Goal: Navigation & Orientation: Find specific page/section

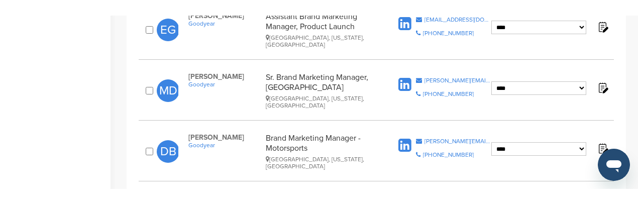
scroll to position [519, 0]
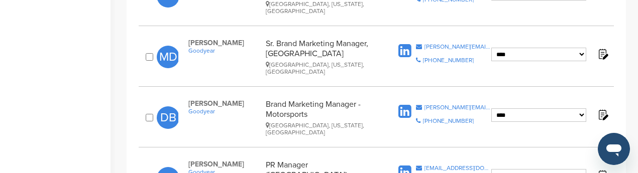
click at [407, 105] on icon at bounding box center [405, 112] width 13 height 15
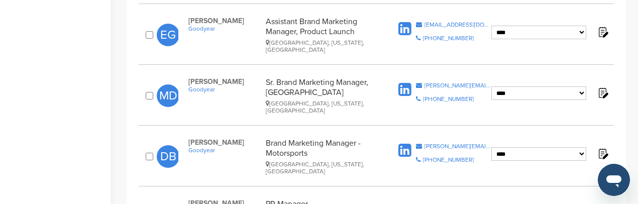
scroll to position [469, 0]
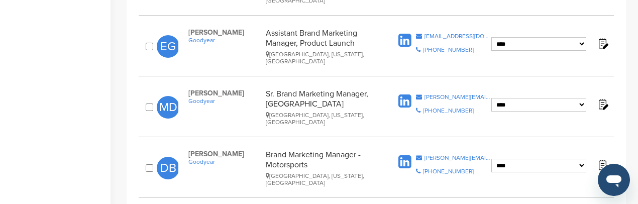
click at [405, 94] on icon at bounding box center [405, 101] width 13 height 15
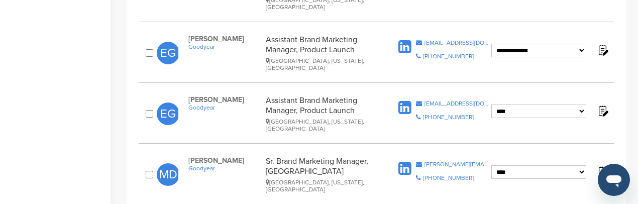
scroll to position [368, 0]
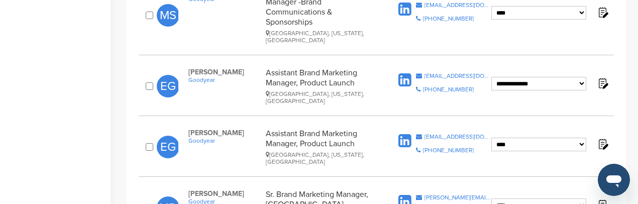
click at [408, 134] on icon at bounding box center [405, 141] width 13 height 15
click at [404, 73] on icon at bounding box center [405, 80] width 13 height 15
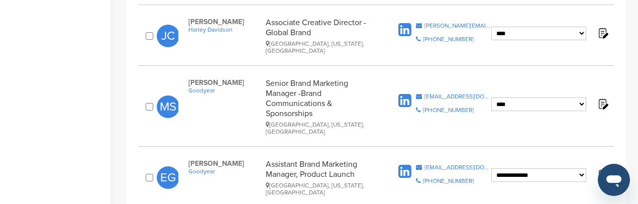
scroll to position [267, 0]
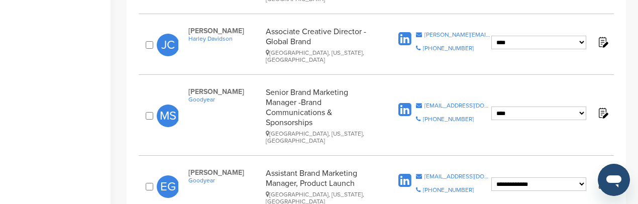
click at [407, 103] on icon at bounding box center [405, 110] width 13 height 15
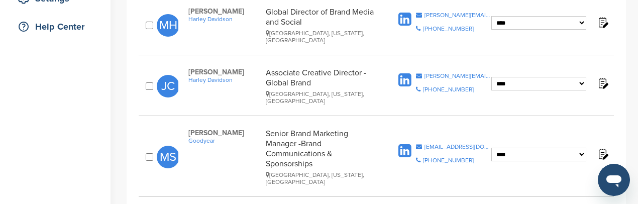
scroll to position [167, 0]
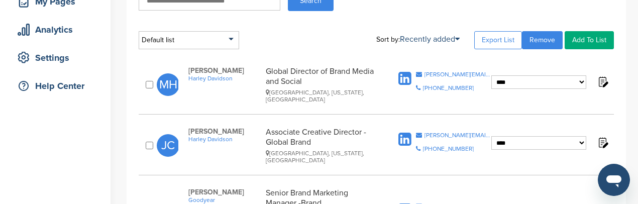
click at [403, 132] on icon at bounding box center [405, 139] width 13 height 15
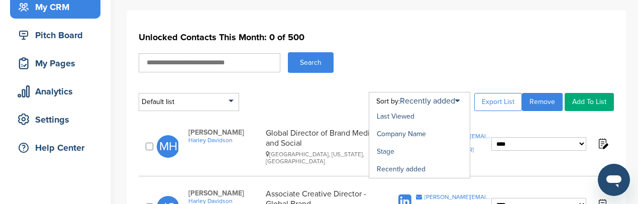
scroll to position [117, 0]
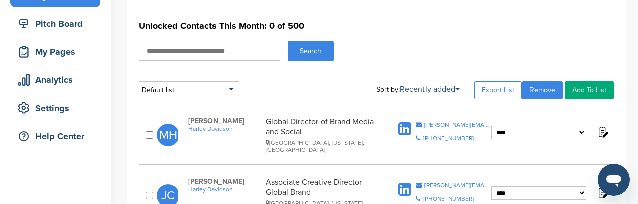
click at [404, 124] on icon at bounding box center [405, 129] width 13 height 15
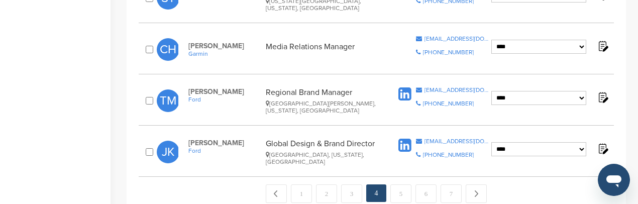
scroll to position [1192, 0]
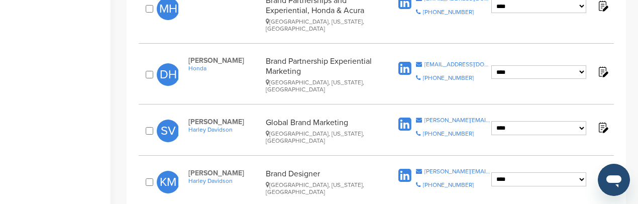
scroll to position [1134, 0]
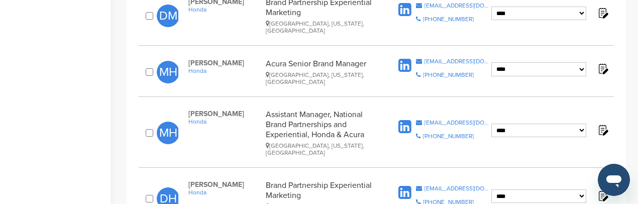
scroll to position [1033, 0]
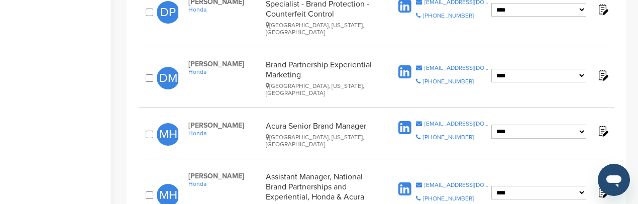
click at [409, 182] on icon at bounding box center [405, 189] width 13 height 15
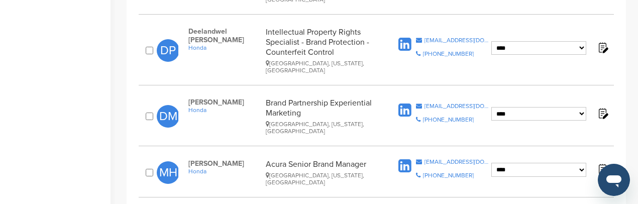
scroll to position [933, 0]
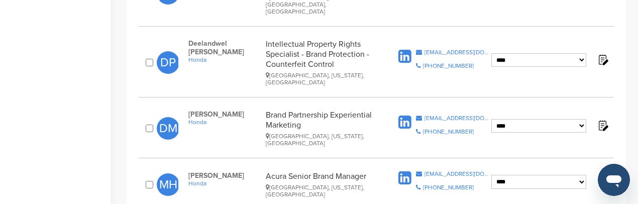
click at [403, 171] on icon at bounding box center [405, 178] width 13 height 15
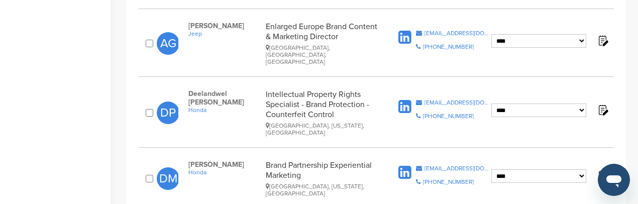
click at [404, 165] on icon at bounding box center [405, 172] width 13 height 15
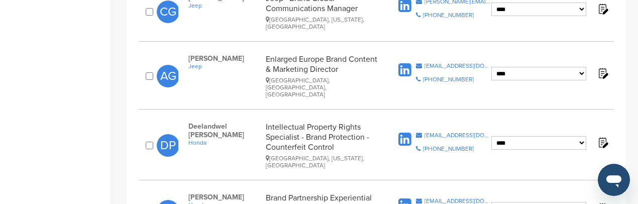
scroll to position [832, 0]
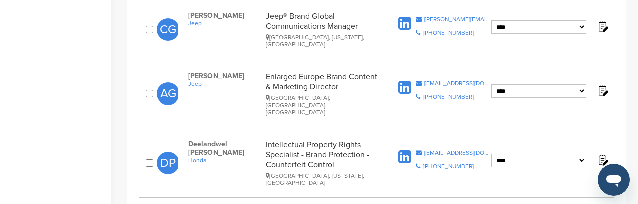
click at [403, 150] on icon at bounding box center [405, 157] width 13 height 15
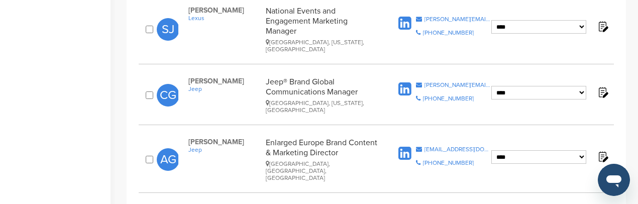
scroll to position [731, 0]
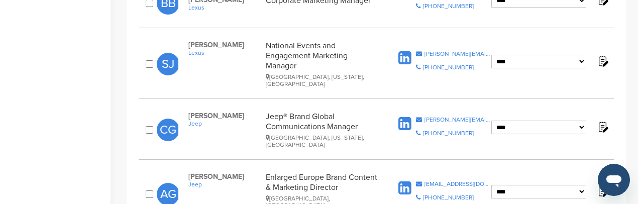
click at [405, 181] on icon at bounding box center [405, 188] width 13 height 15
click at [403, 117] on icon at bounding box center [405, 124] width 13 height 15
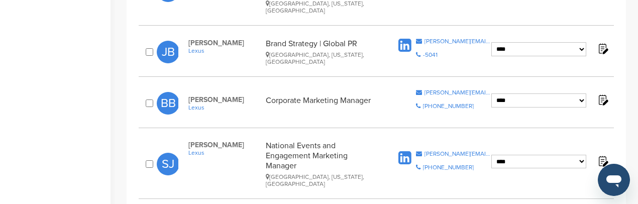
scroll to position [631, 0]
click at [408, 151] on icon at bounding box center [405, 158] width 13 height 15
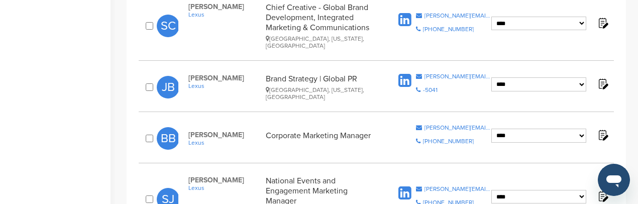
scroll to position [581, 0]
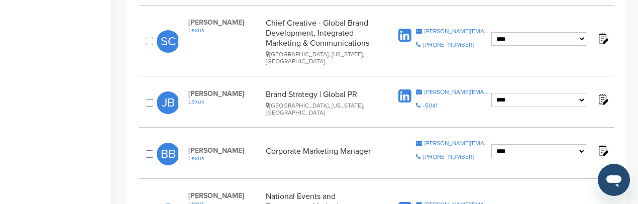
click at [405, 89] on icon at bounding box center [405, 96] width 13 height 15
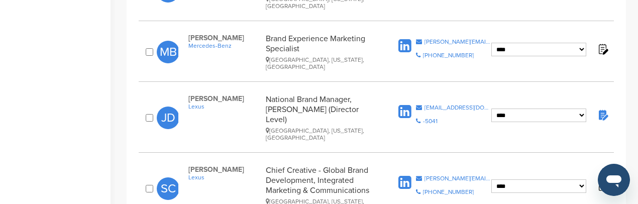
scroll to position [430, 0]
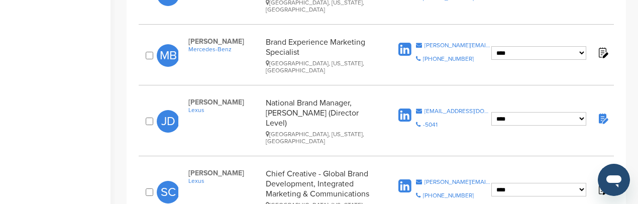
click at [403, 179] on icon at bounding box center [405, 186] width 13 height 15
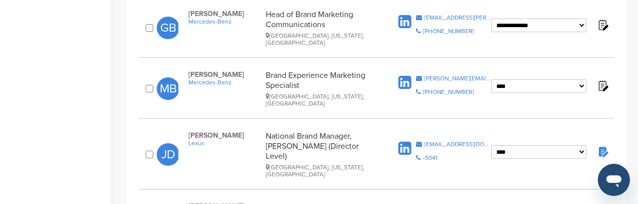
scroll to position [380, 0]
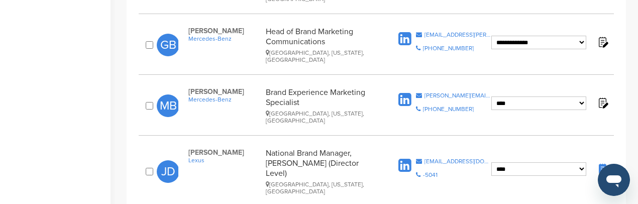
click at [407, 158] on icon at bounding box center [405, 165] width 13 height 15
click at [405, 92] on icon at bounding box center [405, 99] width 13 height 15
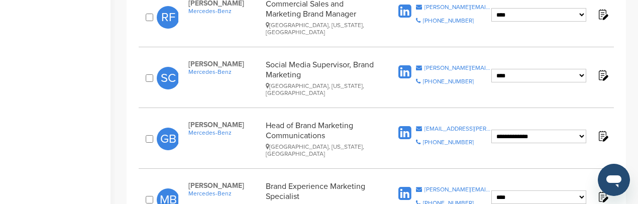
scroll to position [279, 0]
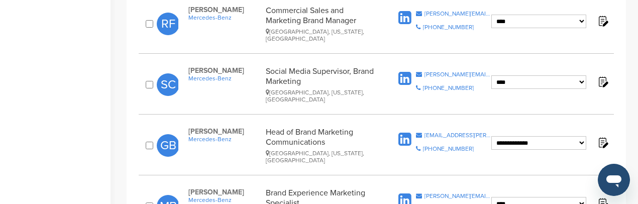
click at [405, 132] on icon at bounding box center [405, 139] width 13 height 15
click at [405, 71] on icon at bounding box center [405, 78] width 13 height 15
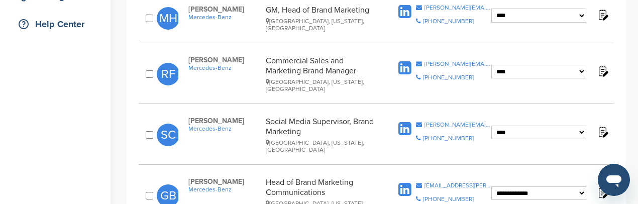
click at [409, 61] on icon at bounding box center [405, 68] width 13 height 15
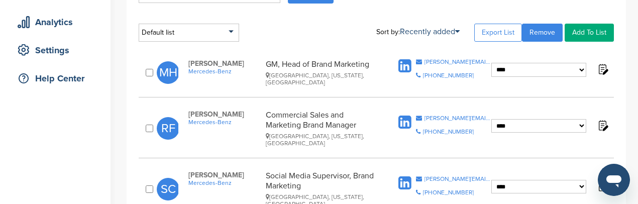
scroll to position [128, 0]
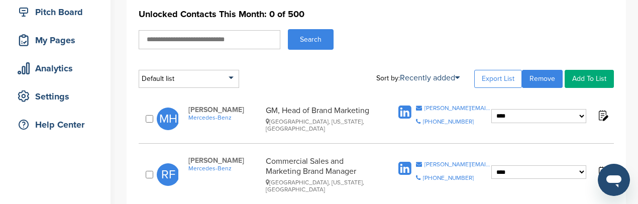
click at [407, 113] on icon at bounding box center [405, 112] width 13 height 15
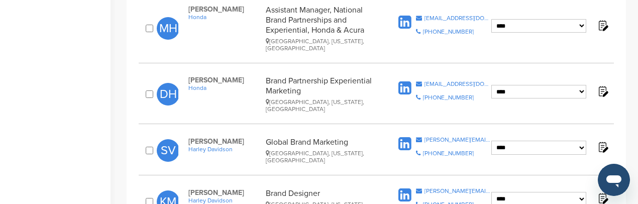
scroll to position [1134, 0]
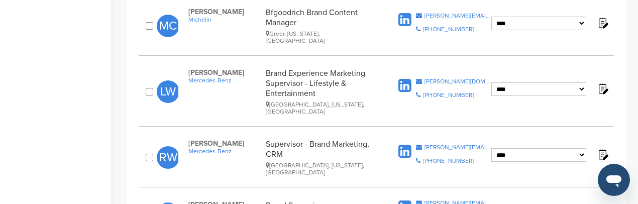
scroll to position [1110, 0]
click at [408, 200] on icon at bounding box center [405, 207] width 13 height 15
click at [405, 144] on icon at bounding box center [405, 151] width 13 height 15
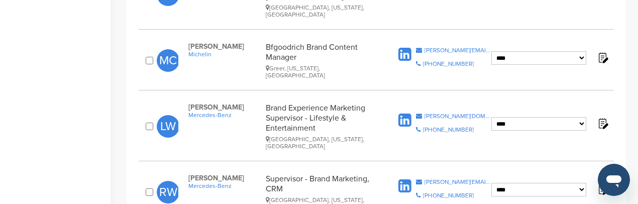
scroll to position [1060, 0]
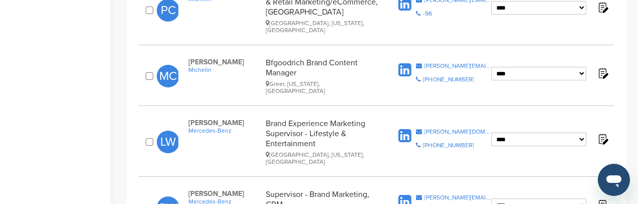
click at [403, 129] on icon at bounding box center [405, 136] width 13 height 15
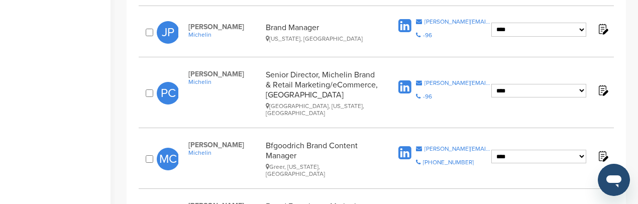
scroll to position [959, 0]
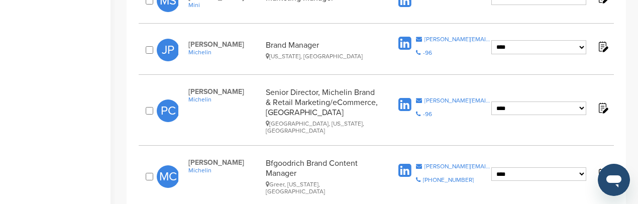
click at [403, 163] on icon at bounding box center [405, 170] width 13 height 15
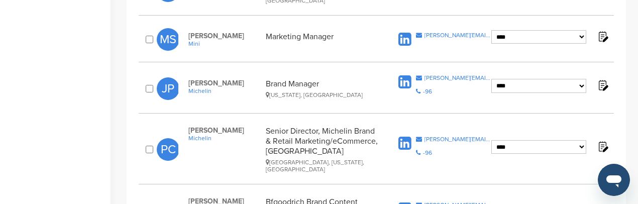
scroll to position [909, 0]
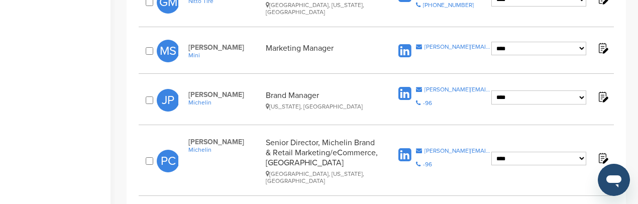
click at [406, 148] on icon at bounding box center [405, 155] width 13 height 15
click at [404, 86] on icon at bounding box center [405, 93] width 13 height 15
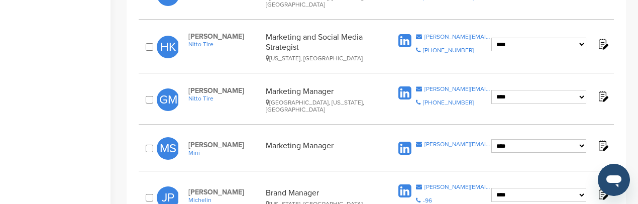
scroll to position [859, 0]
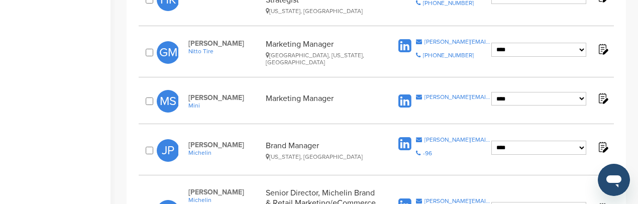
click at [401, 94] on icon at bounding box center [405, 101] width 13 height 15
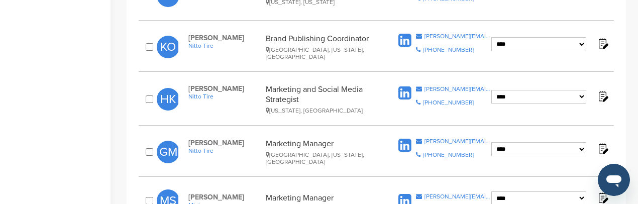
scroll to position [758, 0]
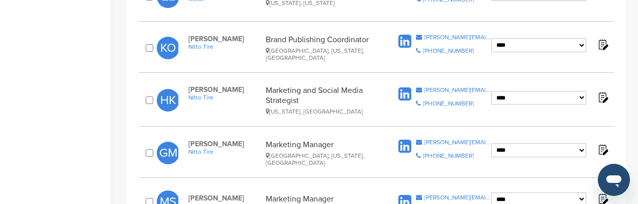
click at [405, 139] on icon at bounding box center [405, 146] width 13 height 15
click at [406, 87] on icon at bounding box center [405, 94] width 13 height 15
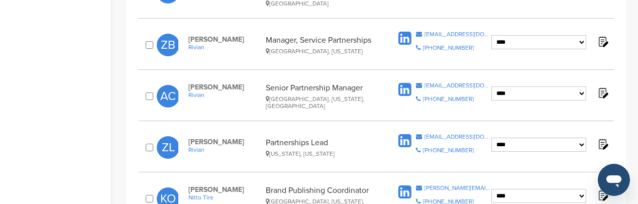
scroll to position [607, 0]
click at [405, 185] on icon at bounding box center [405, 192] width 13 height 15
click at [406, 134] on icon at bounding box center [405, 141] width 13 height 15
click at [409, 82] on icon at bounding box center [405, 89] width 13 height 15
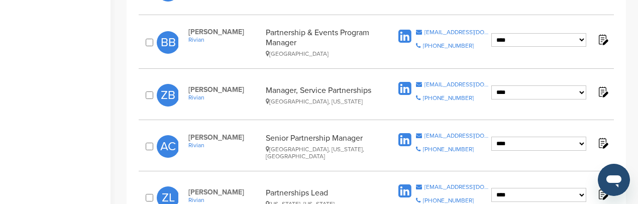
click at [404, 81] on icon at bounding box center [405, 88] width 13 height 15
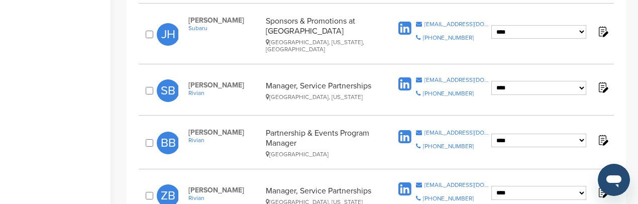
scroll to position [456, 0]
click at [404, 130] on icon at bounding box center [405, 137] width 13 height 15
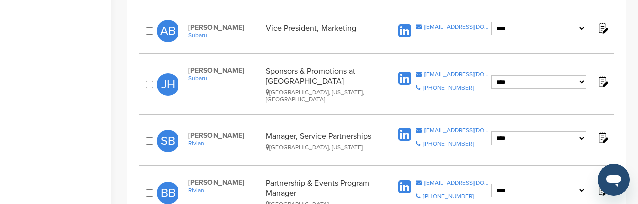
scroll to position [356, 0]
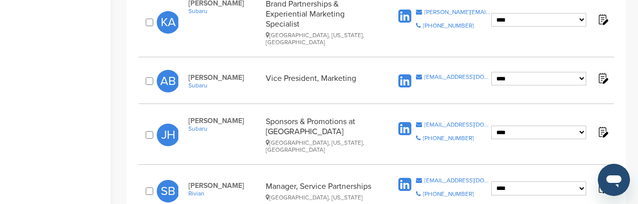
click at [406, 177] on icon at bounding box center [405, 184] width 13 height 15
click at [410, 122] on icon at bounding box center [405, 129] width 13 height 15
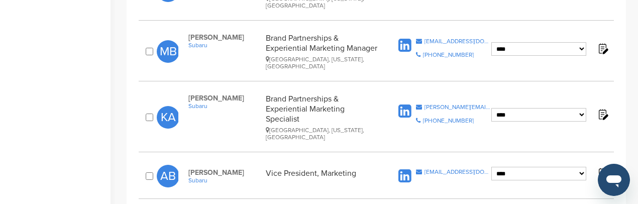
scroll to position [255, 0]
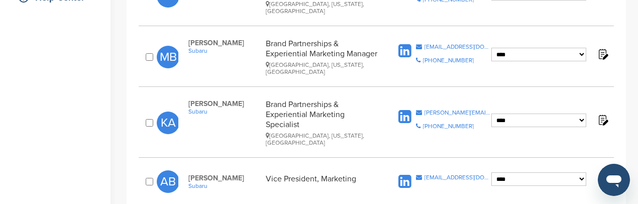
click at [407, 174] on icon at bounding box center [405, 181] width 13 height 15
click at [407, 110] on icon at bounding box center [405, 117] width 13 height 15
click at [410, 44] on icon at bounding box center [405, 51] width 13 height 15
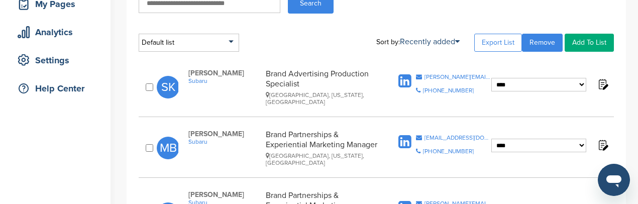
scroll to position [155, 0]
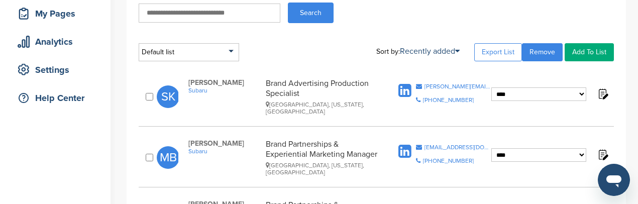
click at [402, 89] on icon at bounding box center [405, 90] width 13 height 15
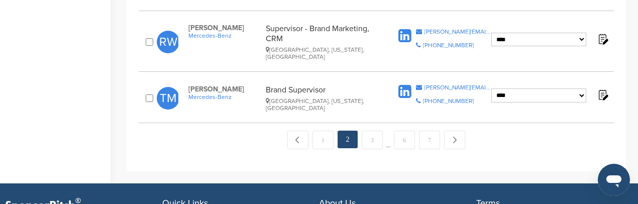
scroll to position [1110, 0]
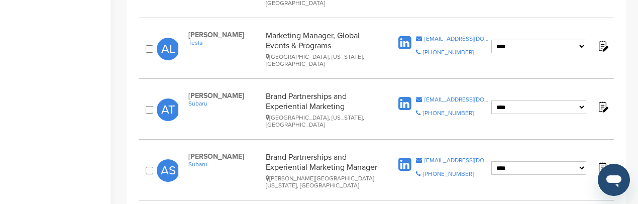
scroll to position [1189, 0]
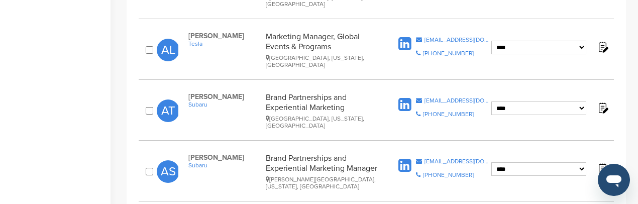
click at [407, 158] on icon at bounding box center [405, 165] width 13 height 15
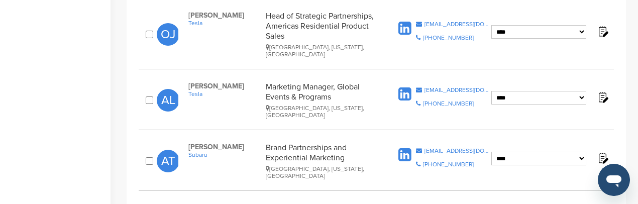
click at [408, 148] on icon at bounding box center [405, 155] width 13 height 15
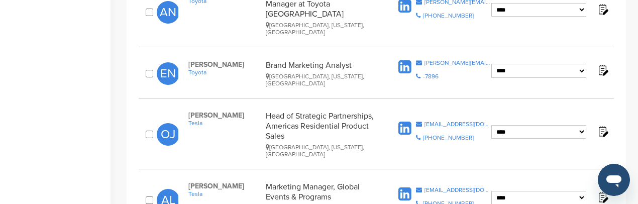
scroll to position [1039, 0]
click at [409, 188] on icon at bounding box center [405, 195] width 13 height 15
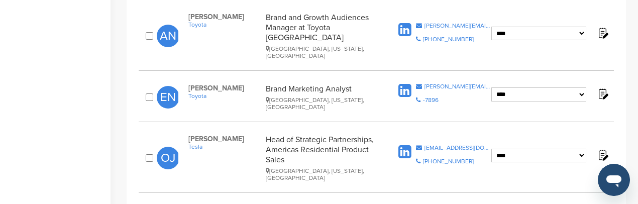
scroll to position [988, 0]
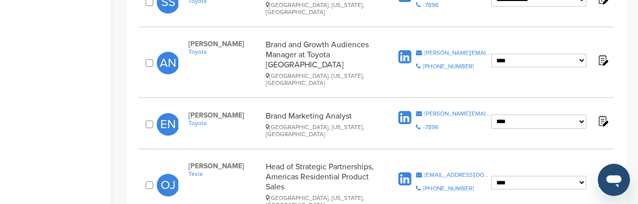
click at [406, 172] on icon at bounding box center [405, 179] width 13 height 15
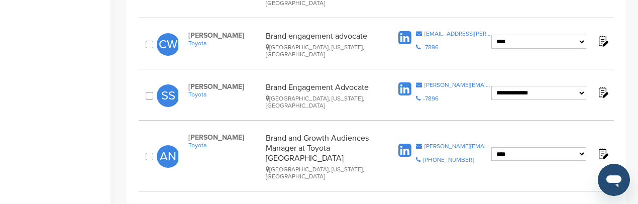
scroll to position [938, 0]
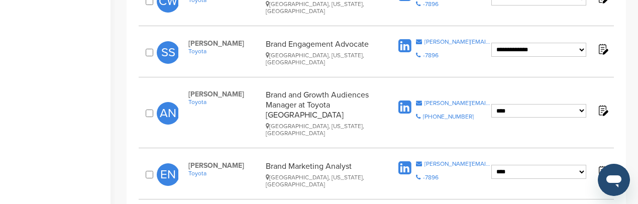
click at [408, 161] on icon at bounding box center [405, 168] width 13 height 15
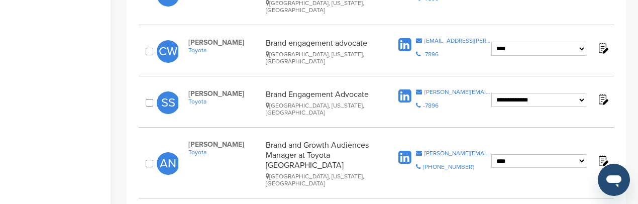
click at [404, 150] on icon at bounding box center [405, 157] width 13 height 15
click at [410, 89] on icon at bounding box center [405, 96] width 13 height 15
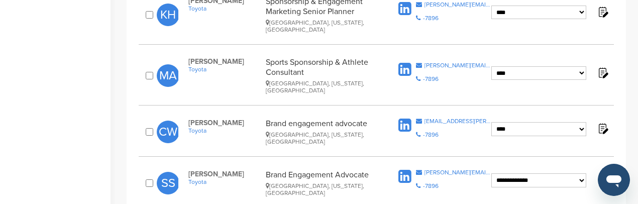
scroll to position [787, 0]
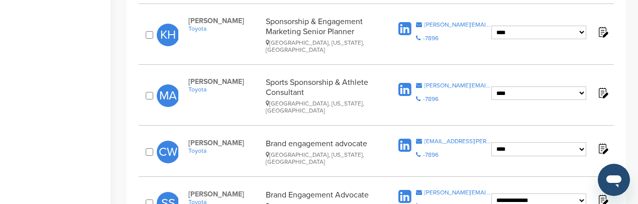
click at [406, 138] on icon at bounding box center [405, 145] width 13 height 15
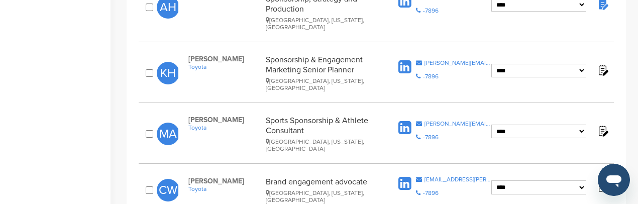
scroll to position [737, 0]
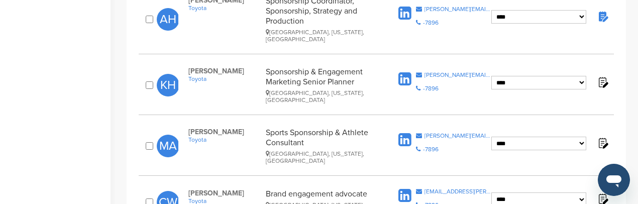
click at [402, 133] on icon at bounding box center [405, 140] width 13 height 15
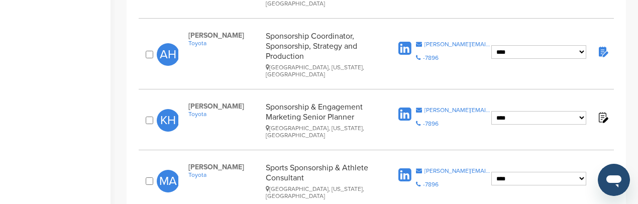
scroll to position [636, 0]
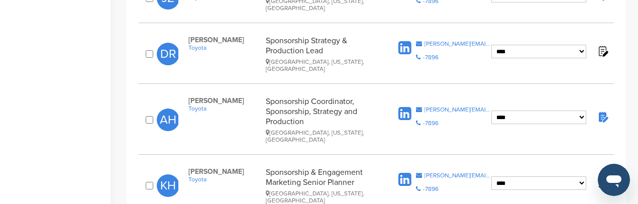
click at [405, 172] on icon at bounding box center [405, 179] width 13 height 15
click at [405, 107] on icon at bounding box center [405, 114] width 13 height 15
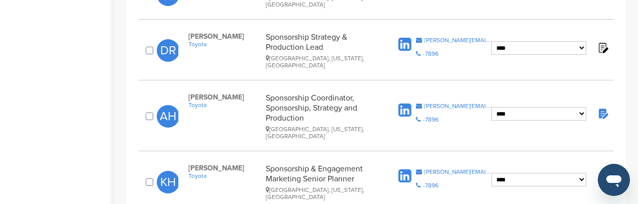
scroll to position [586, 0]
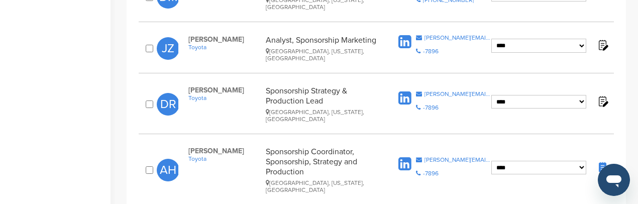
click at [400, 91] on icon at bounding box center [405, 98] width 13 height 15
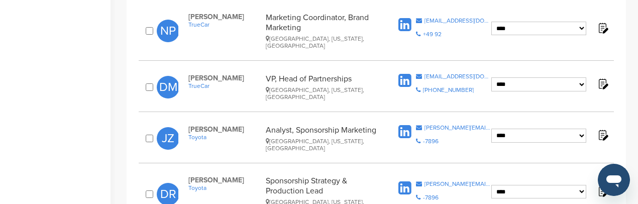
scroll to position [486, 0]
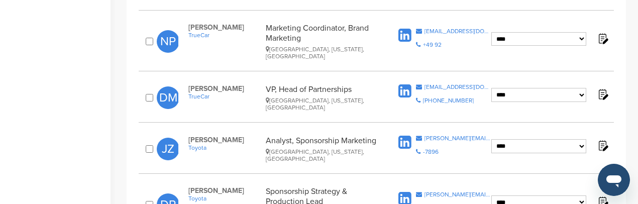
click at [406, 135] on icon at bounding box center [405, 142] width 13 height 15
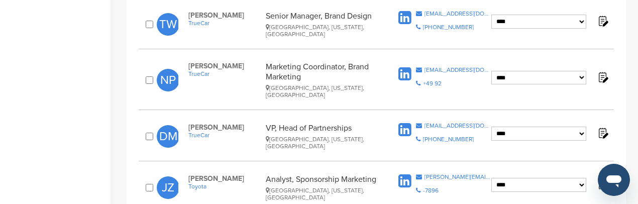
scroll to position [435, 0]
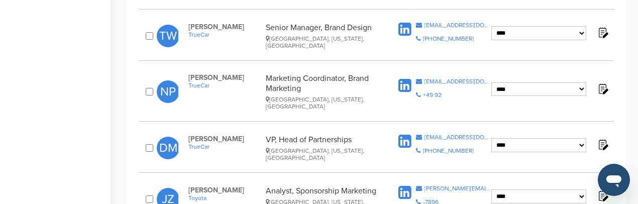
click at [406, 134] on icon at bounding box center [405, 141] width 13 height 15
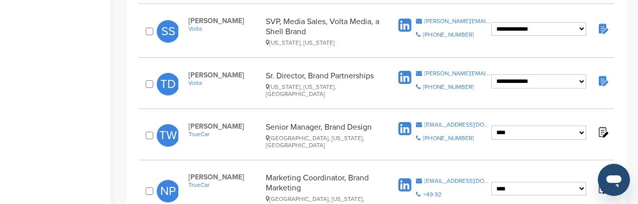
scroll to position [335, 0]
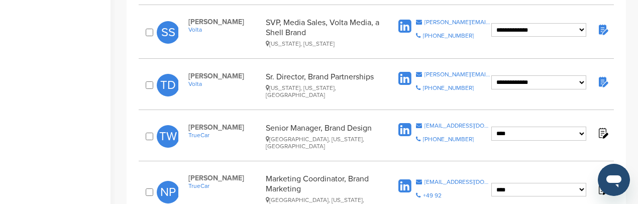
click at [409, 179] on icon at bounding box center [405, 186] width 13 height 15
click at [409, 123] on icon at bounding box center [405, 130] width 13 height 15
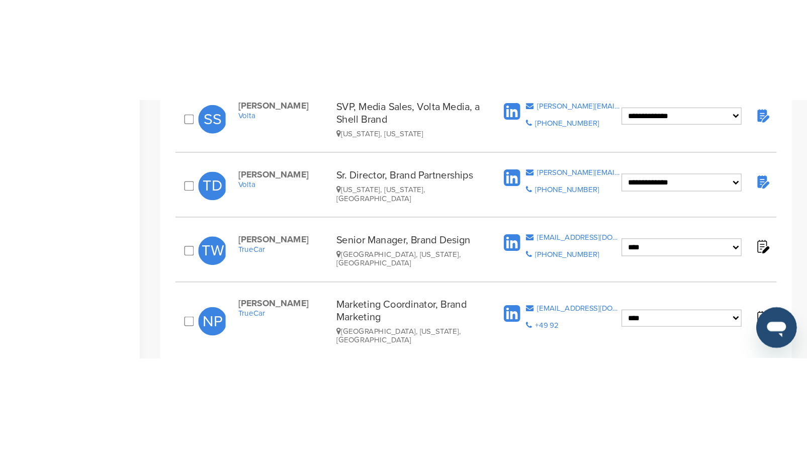
scroll to position [302, 0]
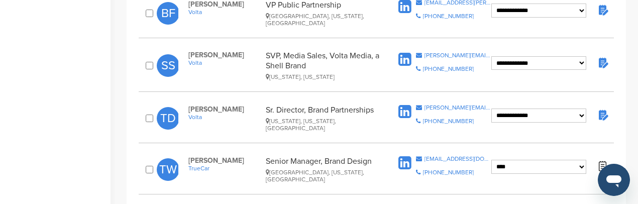
click at [404, 105] on icon at bounding box center [405, 112] width 13 height 15
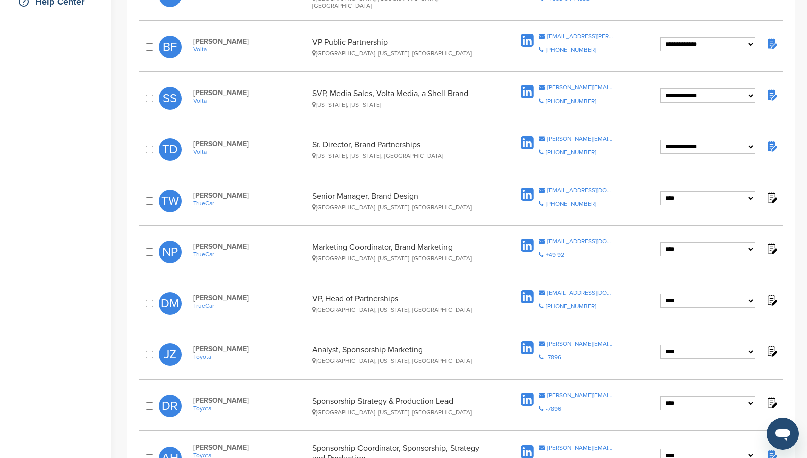
scroll to position [151, 0]
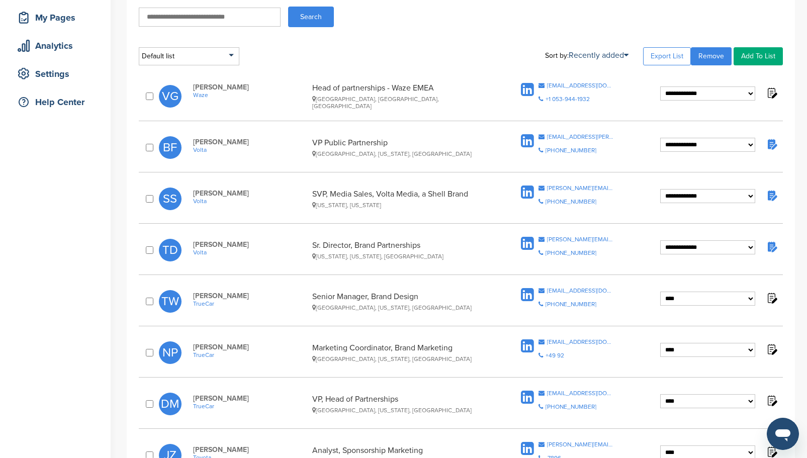
click at [531, 140] on icon at bounding box center [527, 141] width 13 height 15
click at [526, 90] on icon at bounding box center [527, 89] width 13 height 15
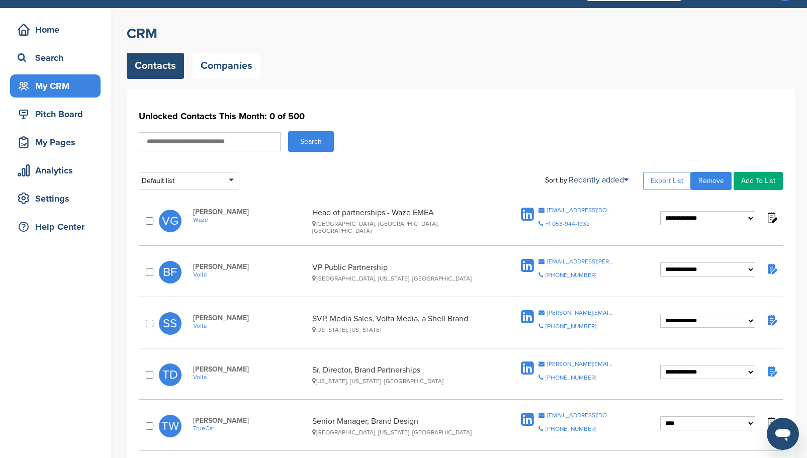
scroll to position [0, 0]
